Goal: Book appointment/travel/reservation

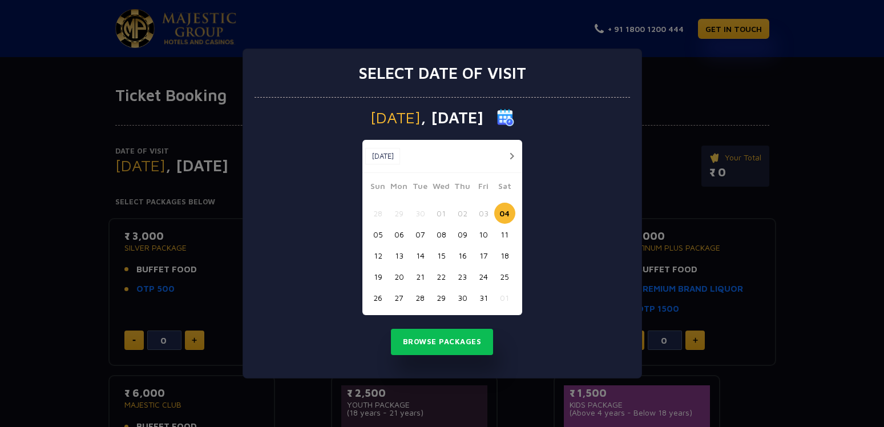
click at [379, 232] on button "05" at bounding box center [377, 234] width 21 height 21
click at [446, 341] on button "Browse Packages" at bounding box center [442, 342] width 103 height 26
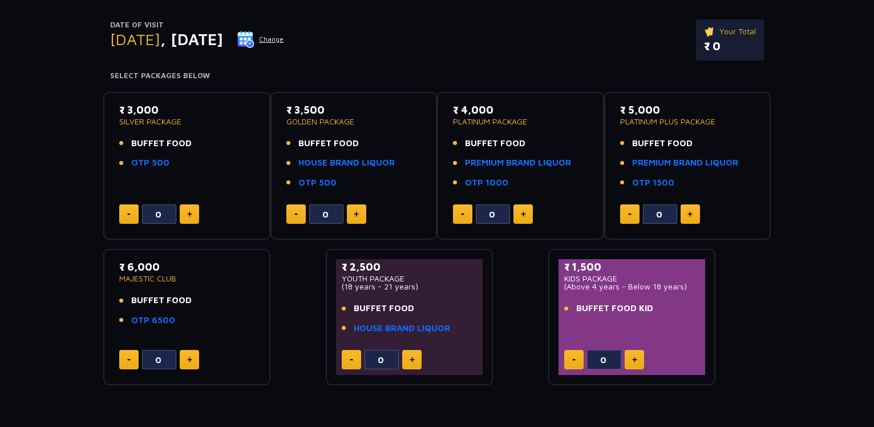
scroll to position [175, 0]
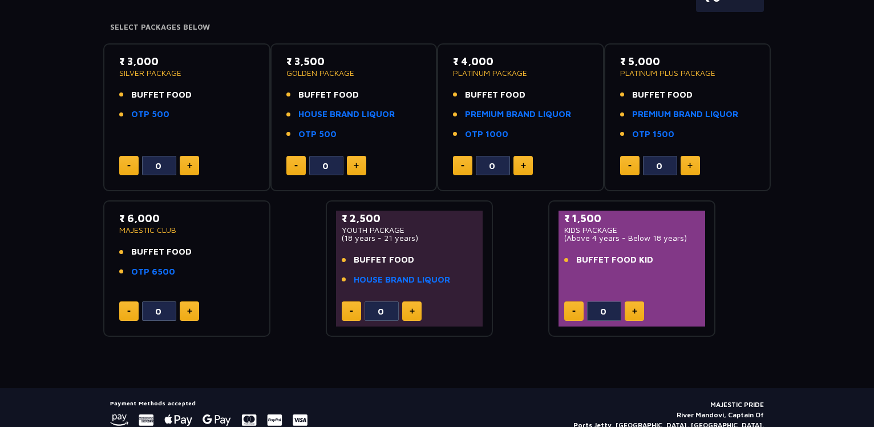
click at [192, 314] on img at bounding box center [189, 311] width 5 height 6
type input "1"
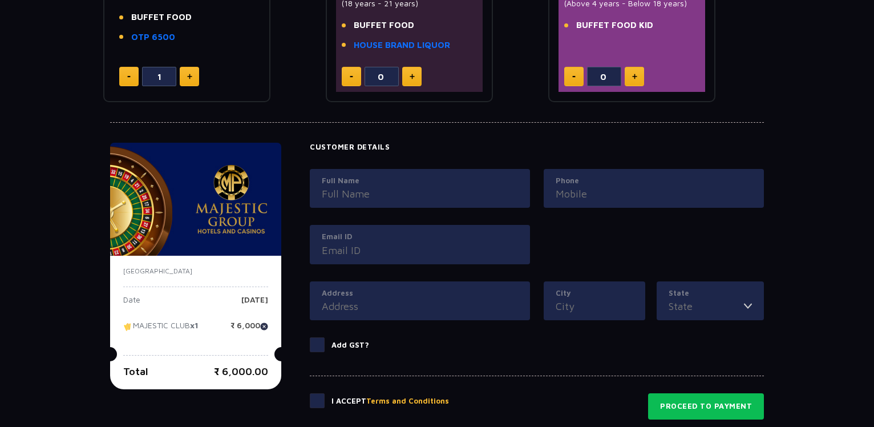
scroll to position [407, 0]
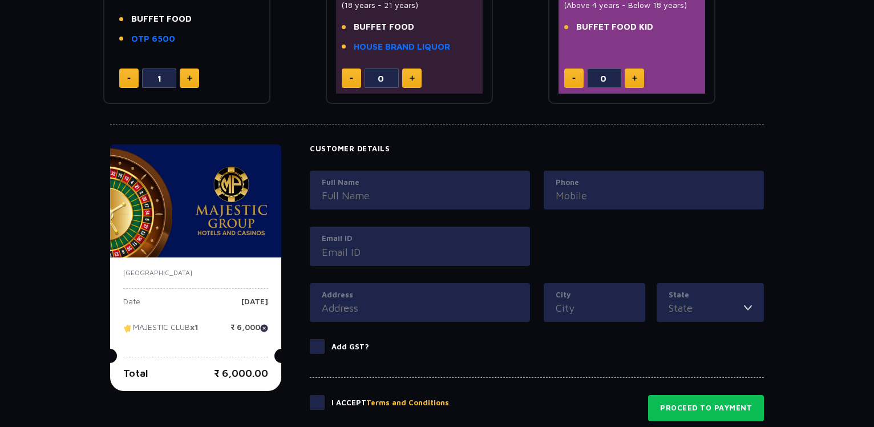
click at [343, 198] on input "Full Name" at bounding box center [420, 195] width 196 height 15
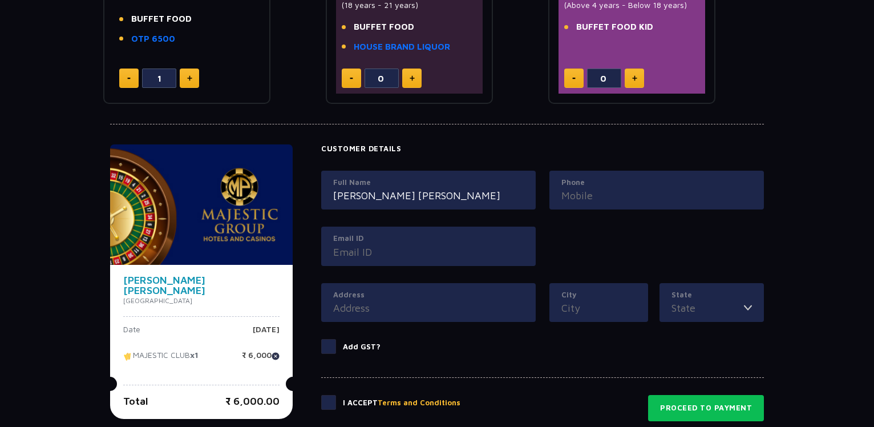
type input "[PERSON_NAME] [PERSON_NAME]"
type input "9901042959"
type input "[EMAIL_ADDRESS][DOMAIN_NAME]"
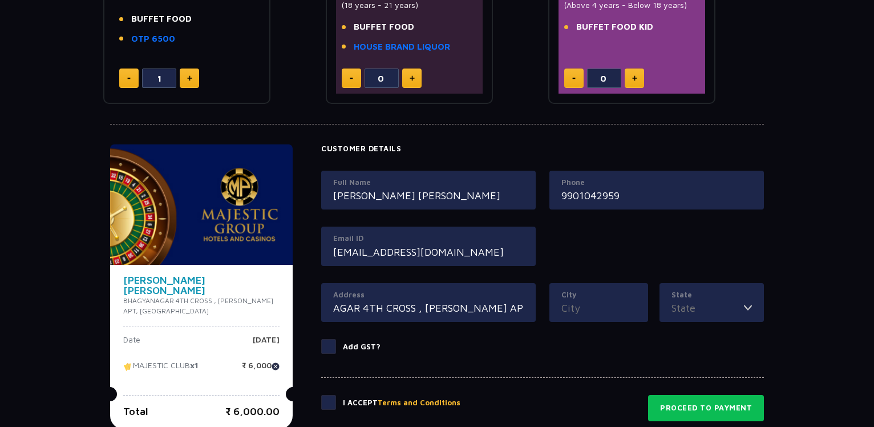
scroll to position [0, 51]
type input "BHAGYANAGAR 4TH CROSS , [PERSON_NAME] APT"
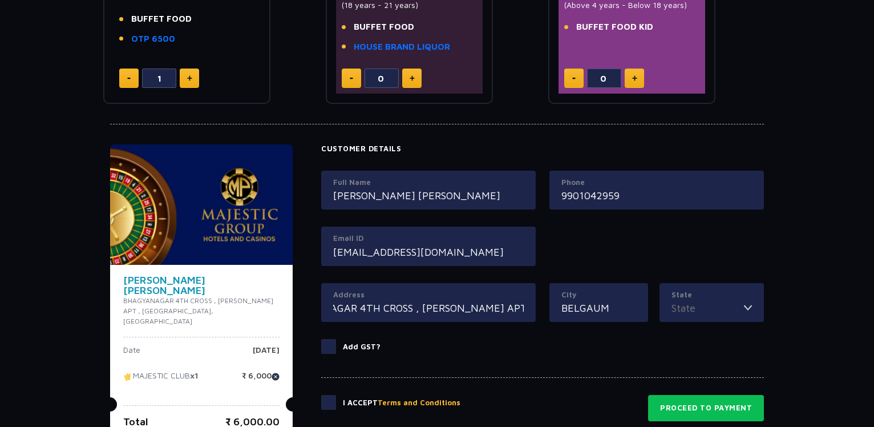
type input "BELGAUM"
click at [700, 337] on li "[GEOGRAPHIC_DATA]" at bounding box center [711, 334] width 103 height 15
type input "[GEOGRAPHIC_DATA]"
click at [331, 349] on span at bounding box center [328, 346] width 15 height 15
click at [0, 0] on input "Add GST?" at bounding box center [0, 0] width 0 height 0
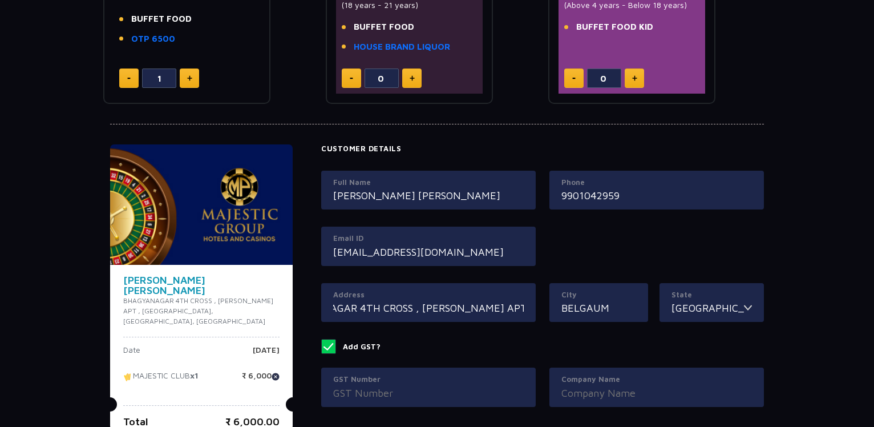
click at [331, 348] on span at bounding box center [328, 346] width 15 height 15
click at [0, 0] on input "Add GST?" at bounding box center [0, 0] width 0 height 0
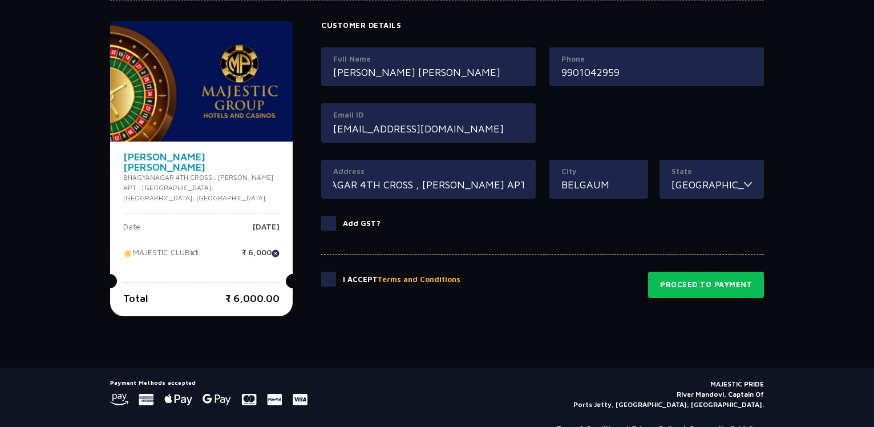
scroll to position [539, 0]
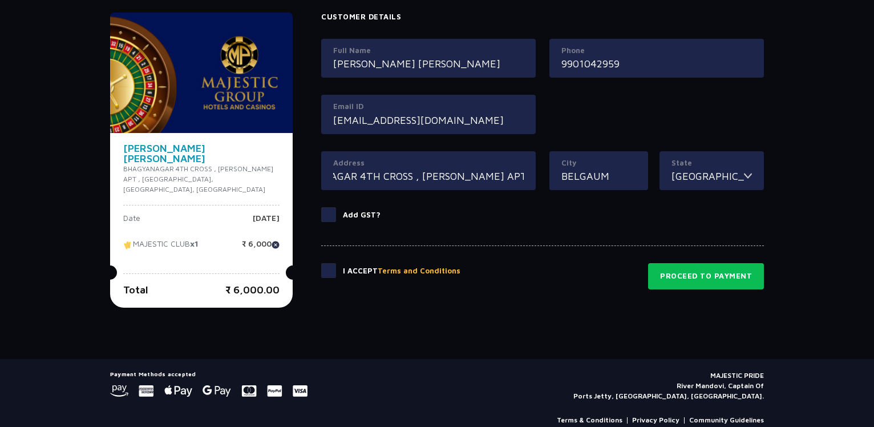
click at [326, 269] on span at bounding box center [328, 270] width 15 height 15
click at [0, 0] on input "checkbox" at bounding box center [0, 0] width 0 height 0
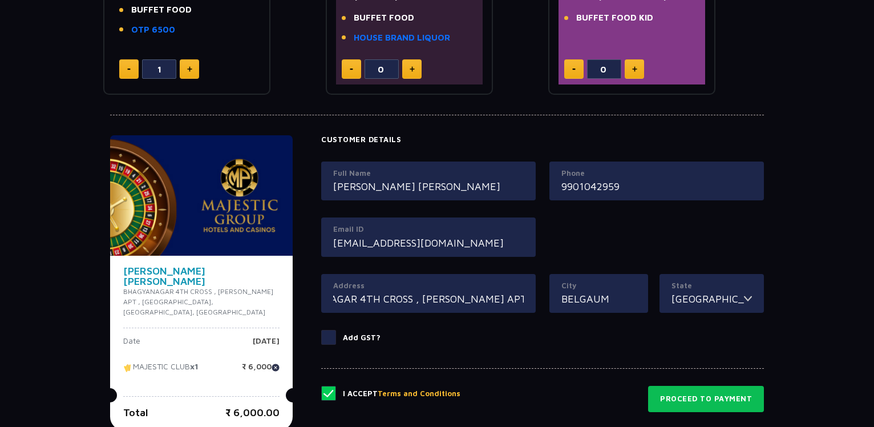
scroll to position [349, 0]
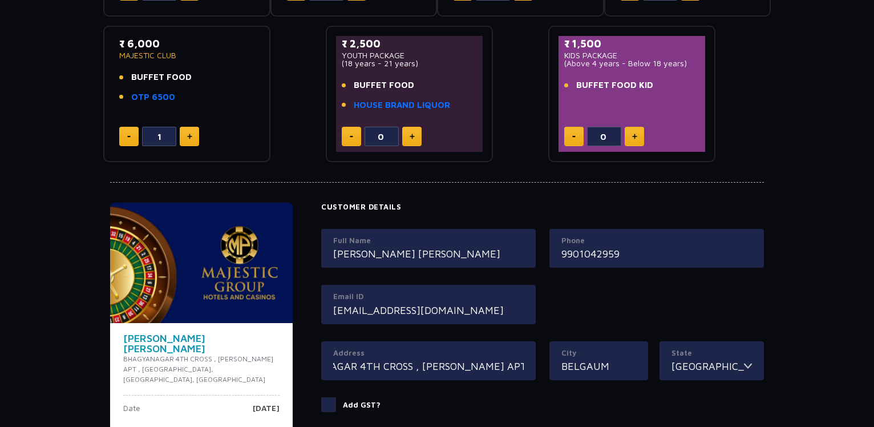
click at [187, 140] on button at bounding box center [189, 136] width 19 height 19
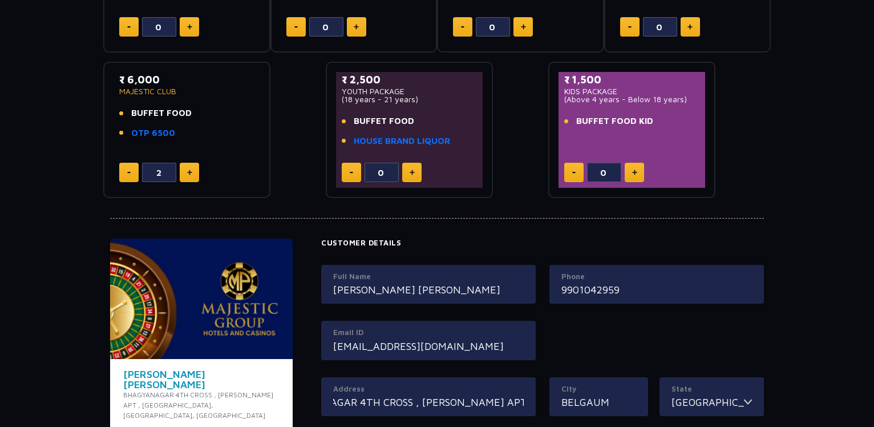
scroll to position [291, 0]
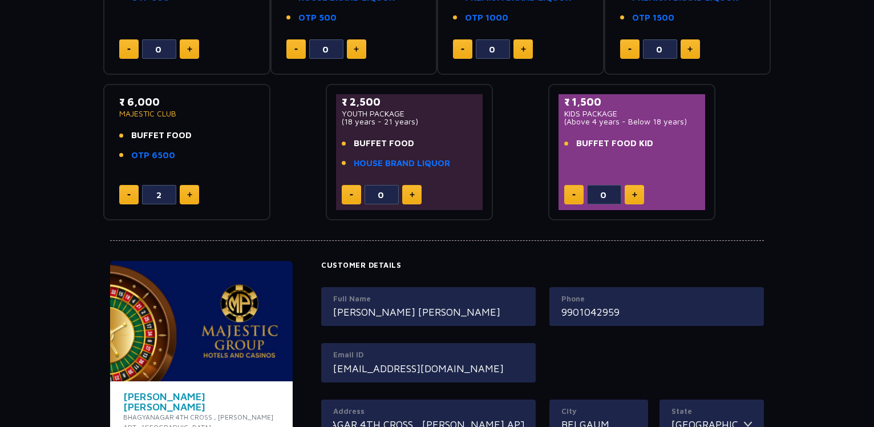
click at [130, 191] on button at bounding box center [128, 194] width 19 height 19
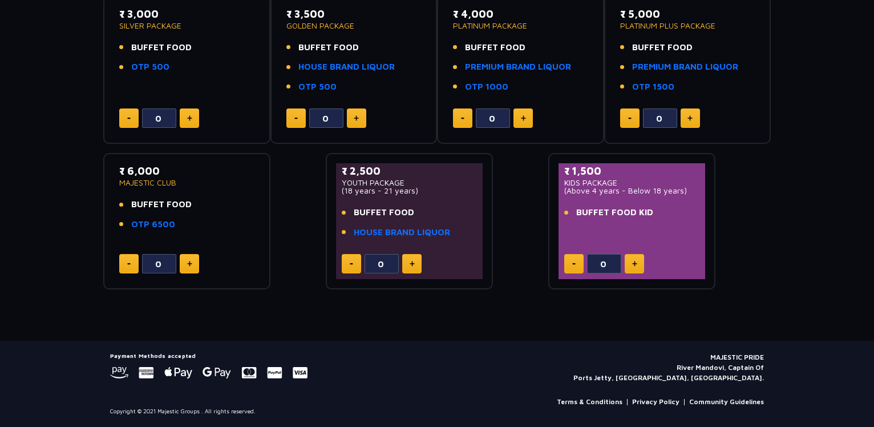
scroll to position [222, 0]
click at [196, 262] on button at bounding box center [189, 263] width 19 height 19
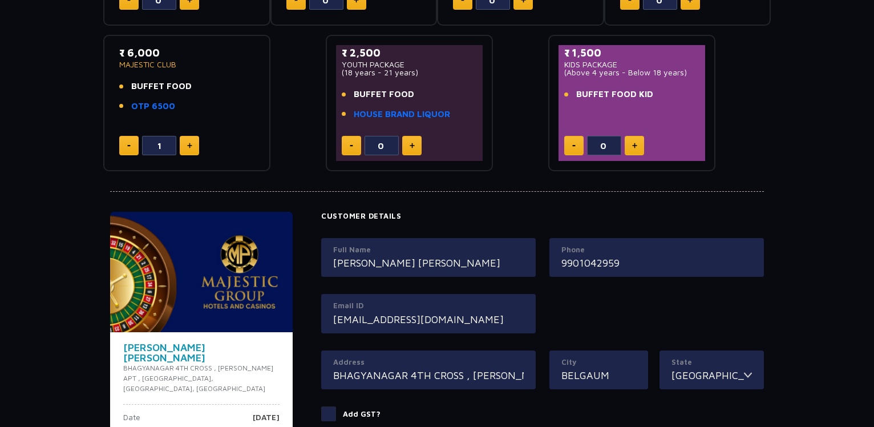
scroll to position [338, 0]
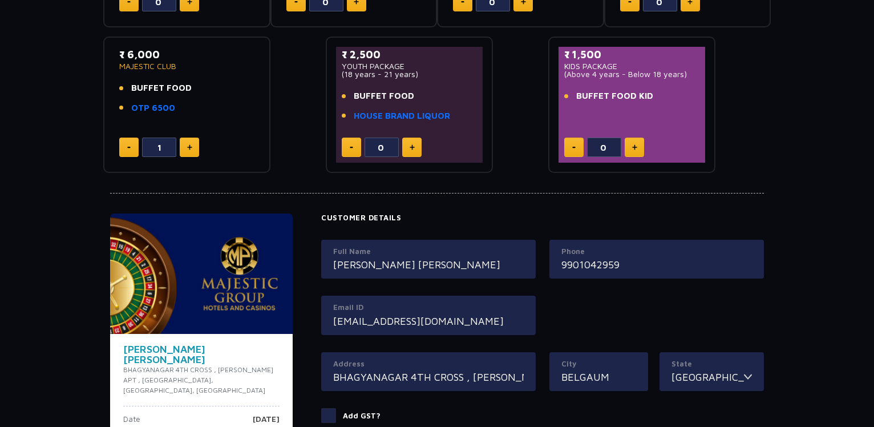
click at [191, 151] on button at bounding box center [189, 146] width 19 height 19
type input "2"
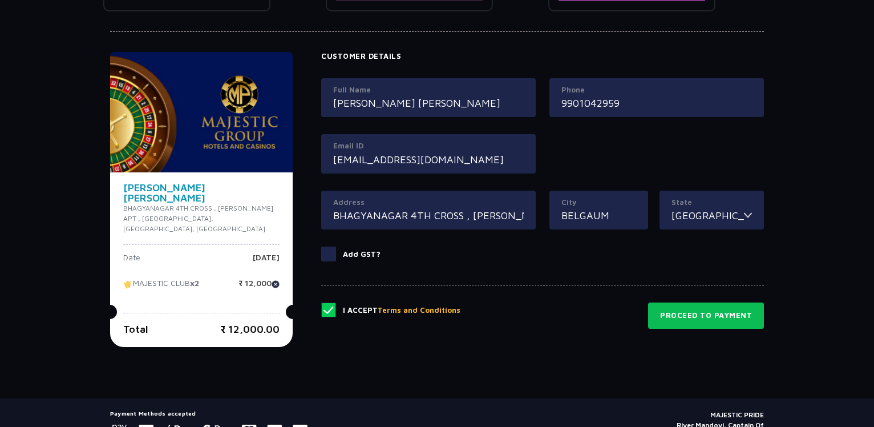
scroll to position [513, 0]
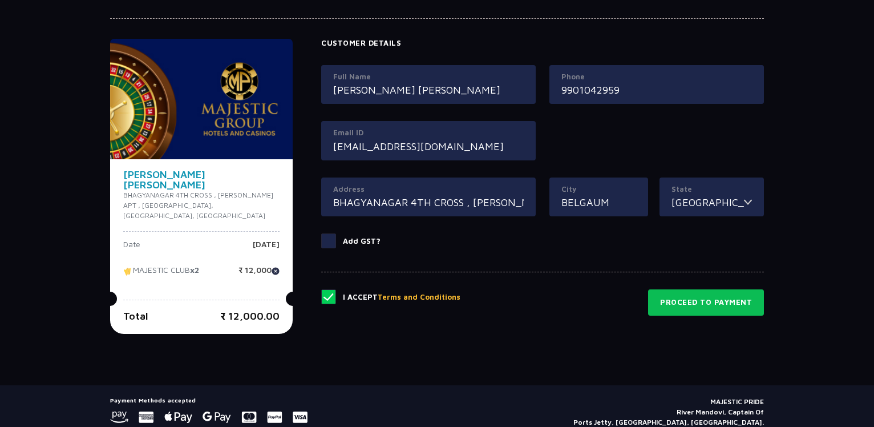
click at [333, 240] on span at bounding box center [328, 240] width 15 height 15
click at [0, 0] on input "Add GST?" at bounding box center [0, 0] width 0 height 0
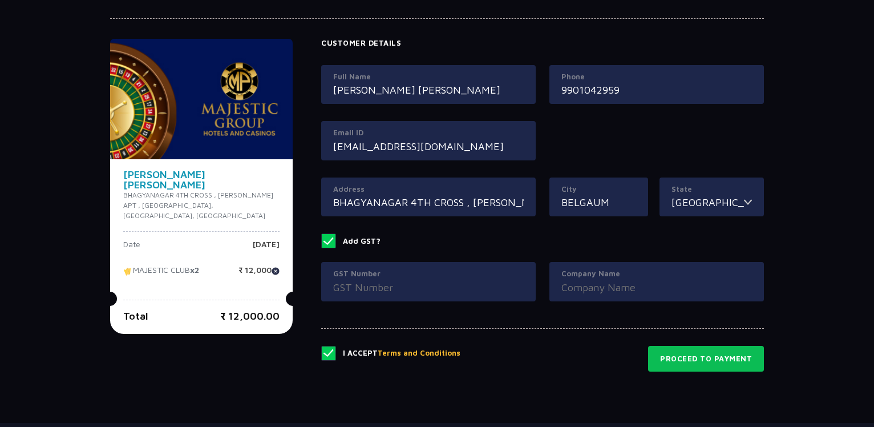
click at [333, 240] on span at bounding box center [328, 240] width 15 height 15
click at [0, 0] on input "Add GST?" at bounding box center [0, 0] width 0 height 0
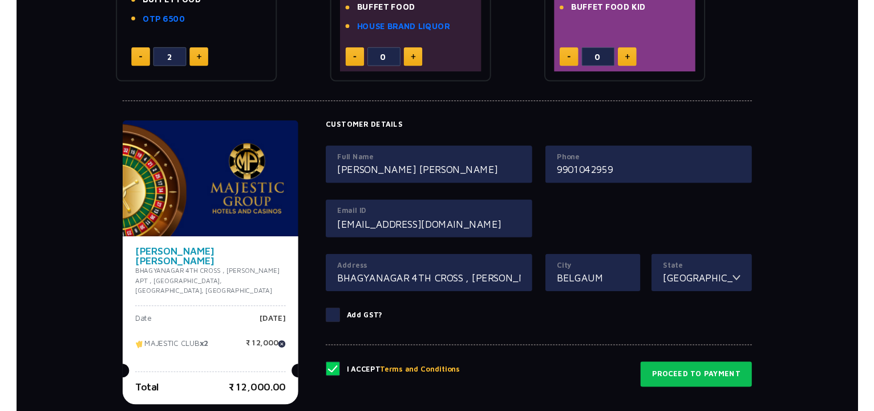
scroll to position [455, 0]
